Goal: Book appointment/travel/reservation

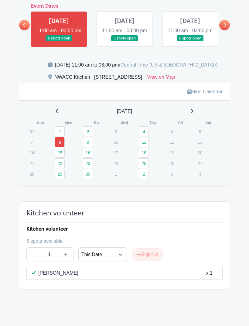
scroll to position [381, 0]
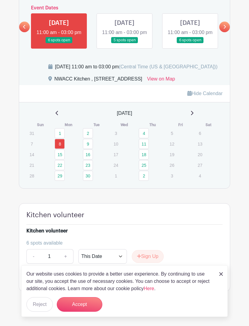
click at [88, 149] on link "9" at bounding box center [88, 144] width 10 height 10
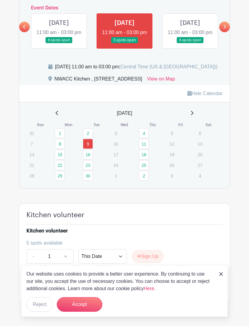
scroll to position [393, 0]
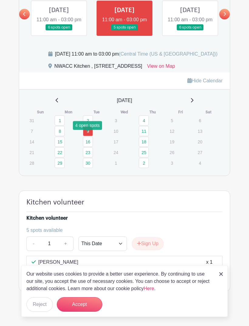
click at [88, 126] on link "2" at bounding box center [88, 121] width 10 height 10
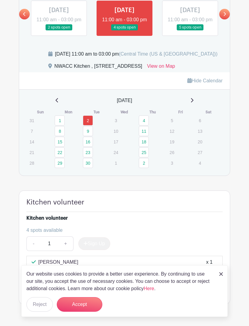
click at [80, 312] on button "Accept" at bounding box center [80, 304] width 46 height 15
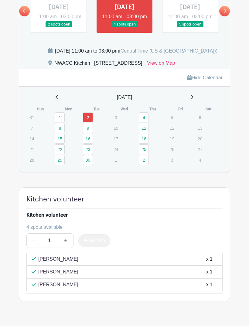
scroll to position [406, 0]
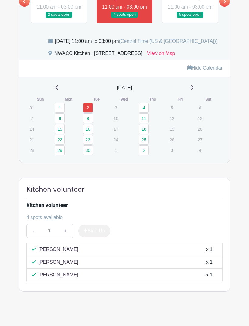
click at [88, 134] on link "16" at bounding box center [88, 129] width 10 height 10
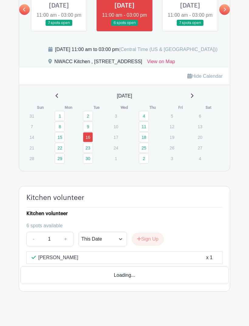
scroll to position [381, 0]
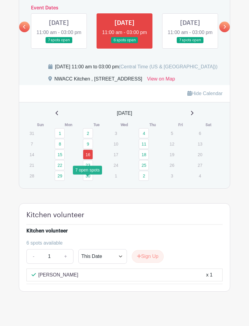
click at [89, 170] on link "23" at bounding box center [88, 165] width 10 height 10
